Goal: Task Accomplishment & Management: Use online tool/utility

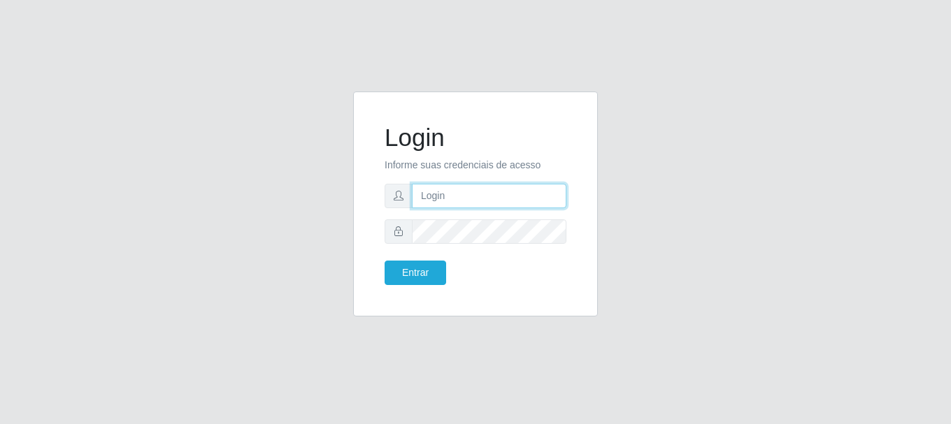
click at [486, 190] on input "text" at bounding box center [489, 196] width 154 height 24
type input "[EMAIL_ADDRESS][DOMAIN_NAME]"
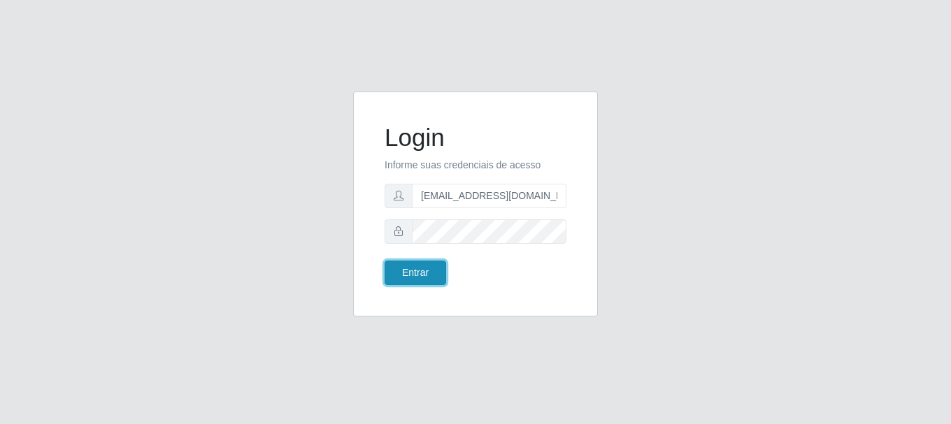
click at [428, 277] on button "Entrar" at bounding box center [415, 273] width 62 height 24
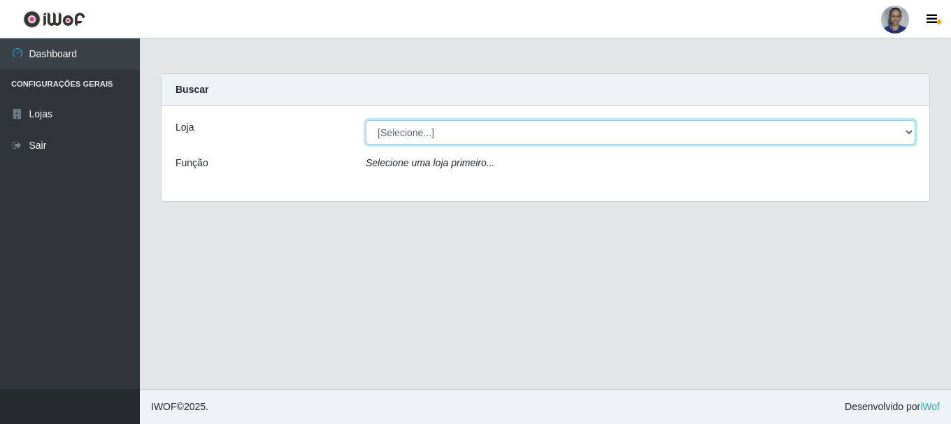
click at [879, 132] on select "[Selecione...] Supermercado [GEOGRAPHIC_DATA]" at bounding box center [640, 132] width 549 height 24
select select "165"
click at [366, 120] on select "[Selecione...] Supermercado [GEOGRAPHIC_DATA]" at bounding box center [640, 132] width 549 height 24
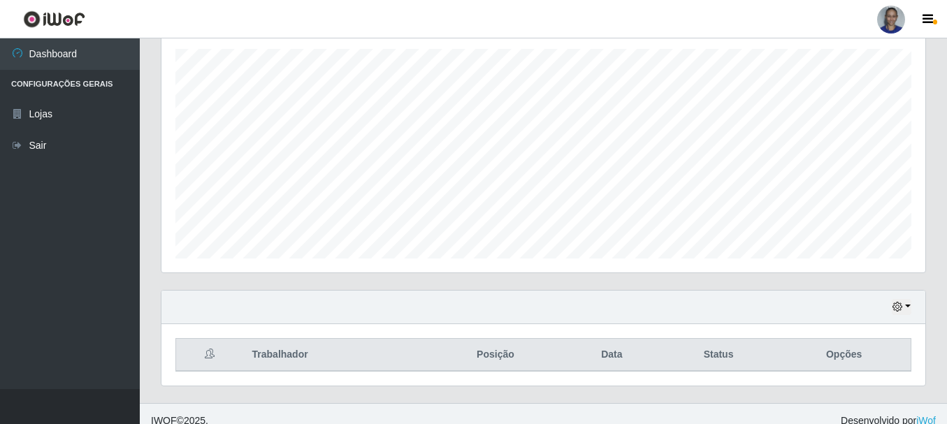
scroll to position [255, 0]
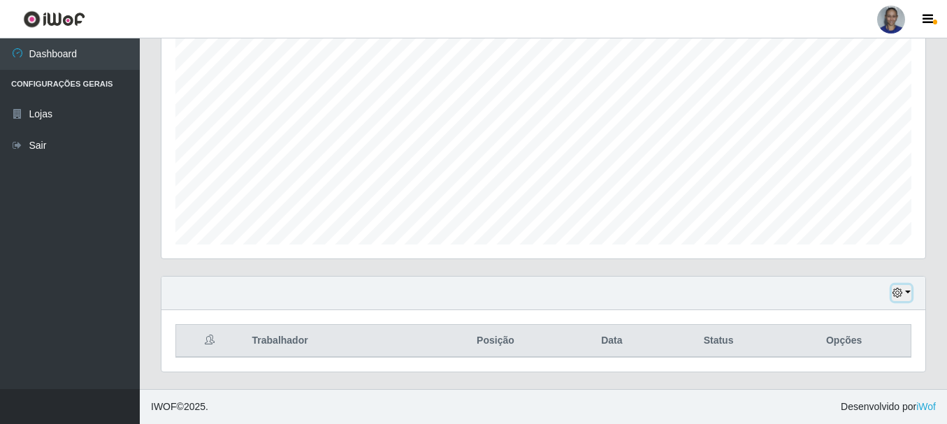
click at [911, 289] on button "button" at bounding box center [902, 293] width 20 height 16
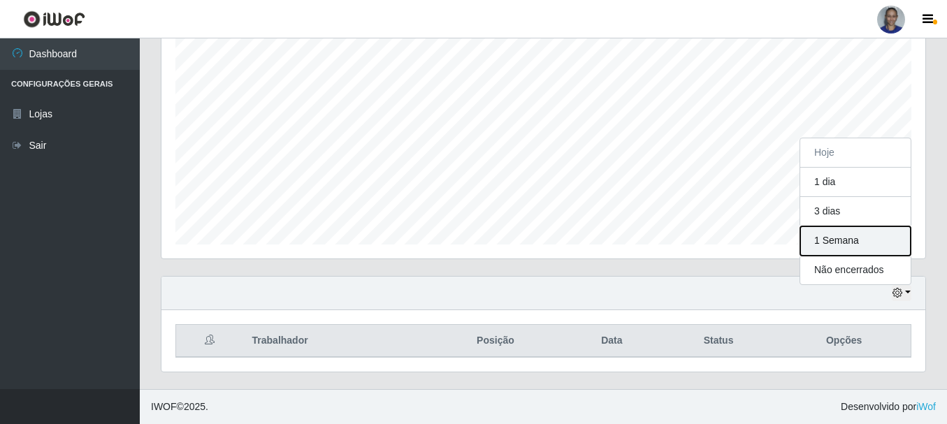
click at [886, 245] on button "1 Semana" at bounding box center [855, 240] width 110 height 29
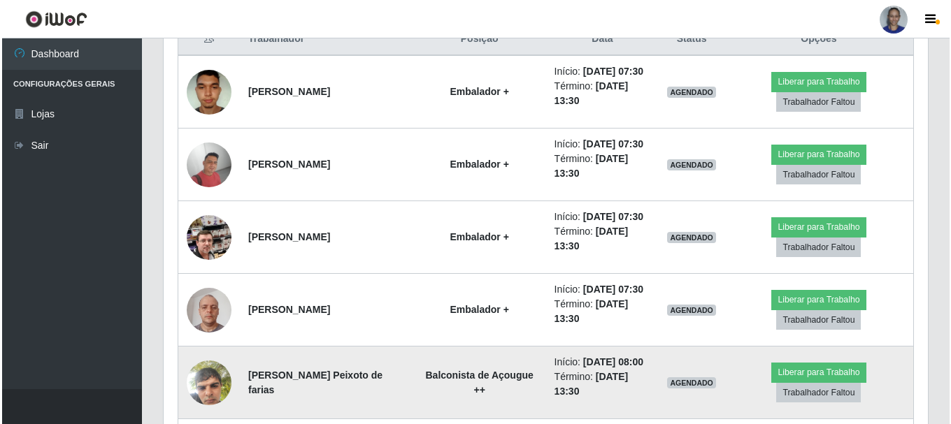
scroll to position [627, 0]
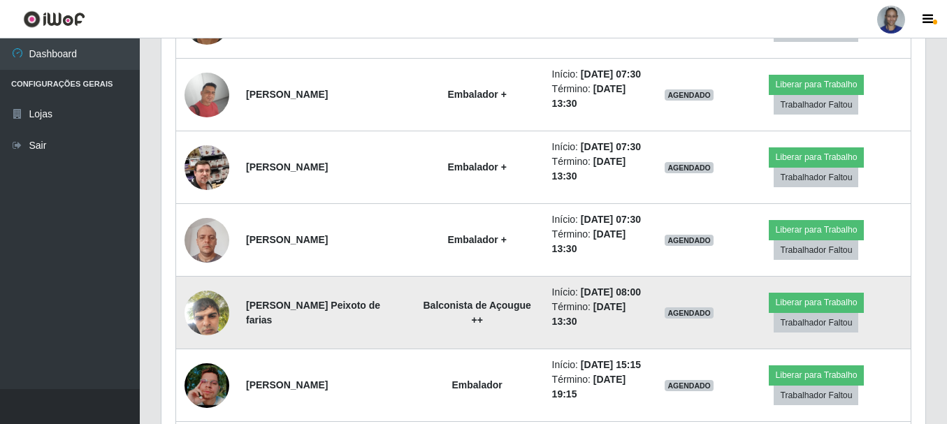
click at [214, 315] on img at bounding box center [207, 312] width 45 height 59
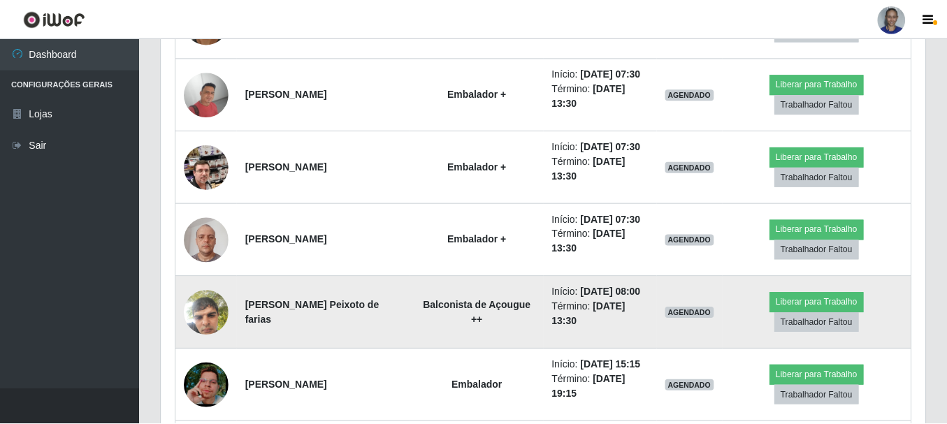
scroll to position [290, 757]
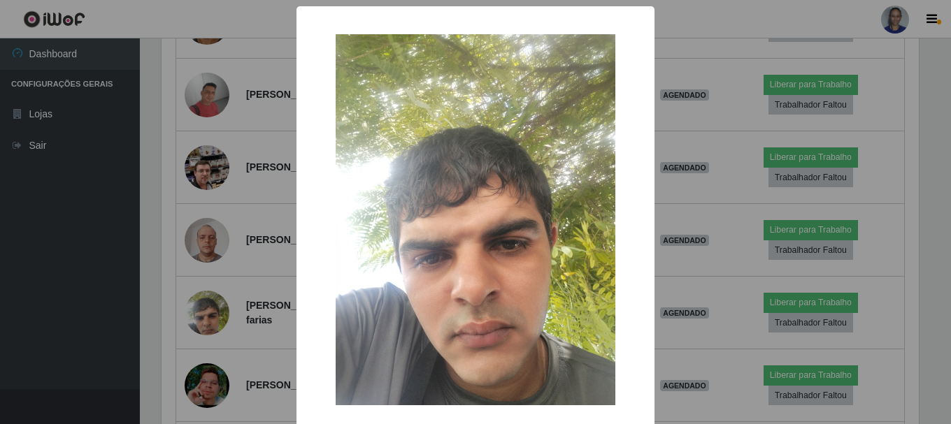
click at [212, 315] on div "× OK Cancel" at bounding box center [475, 212] width 951 height 424
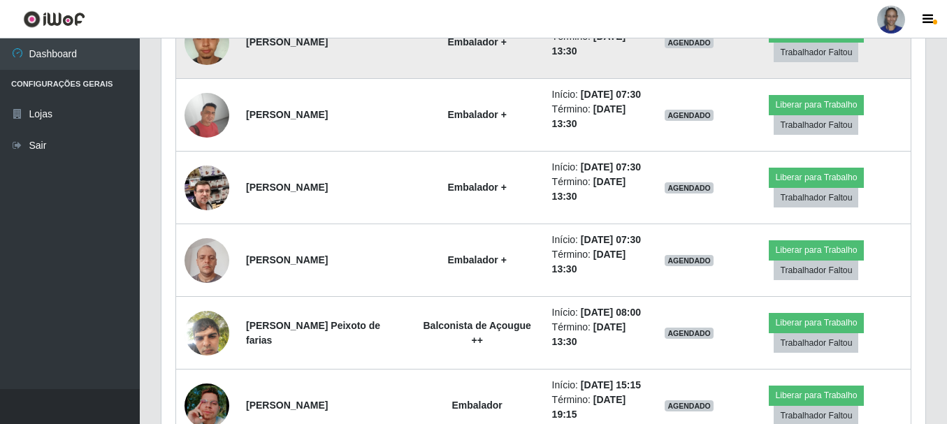
scroll to position [837, 0]
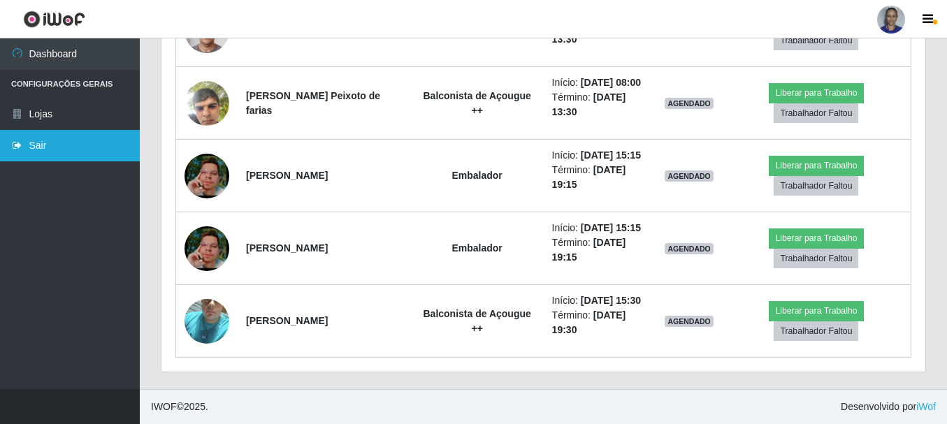
click at [82, 150] on link "Sair" at bounding box center [70, 145] width 140 height 31
